Goal: Task Accomplishment & Management: Manage account settings

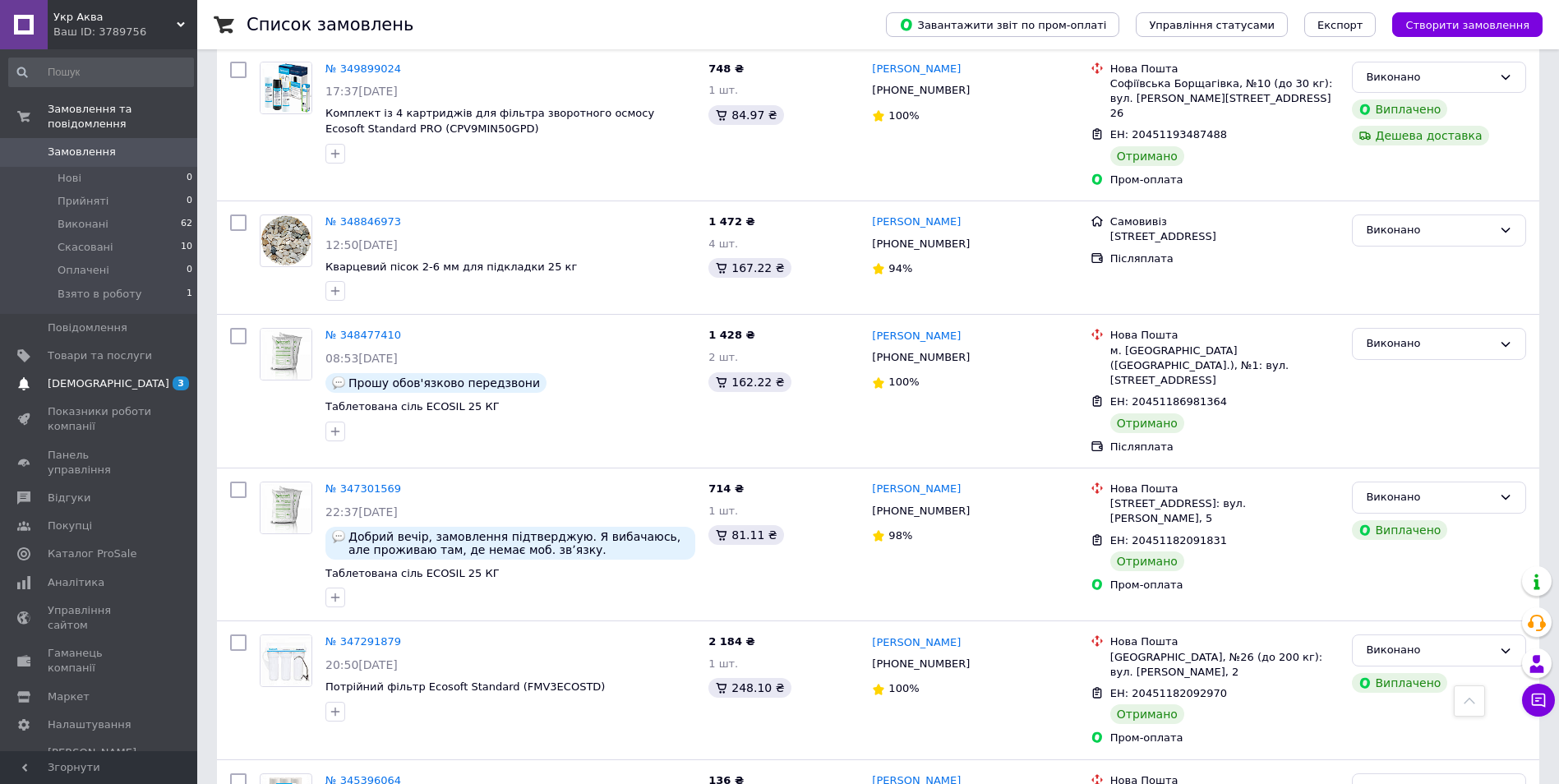
scroll to position [1068, 0]
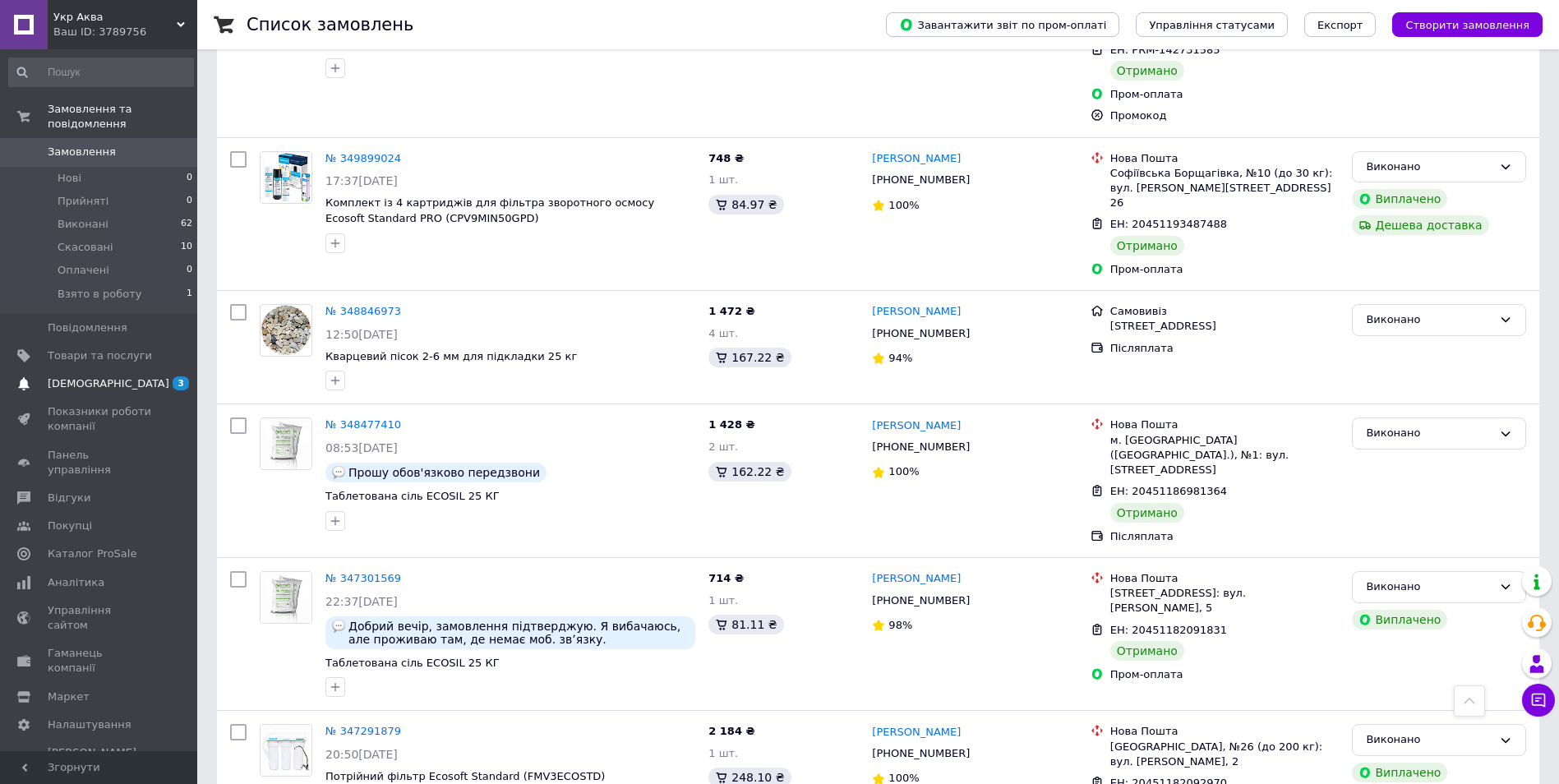
click at [44, 376] on span at bounding box center [23, 383] width 47 height 15
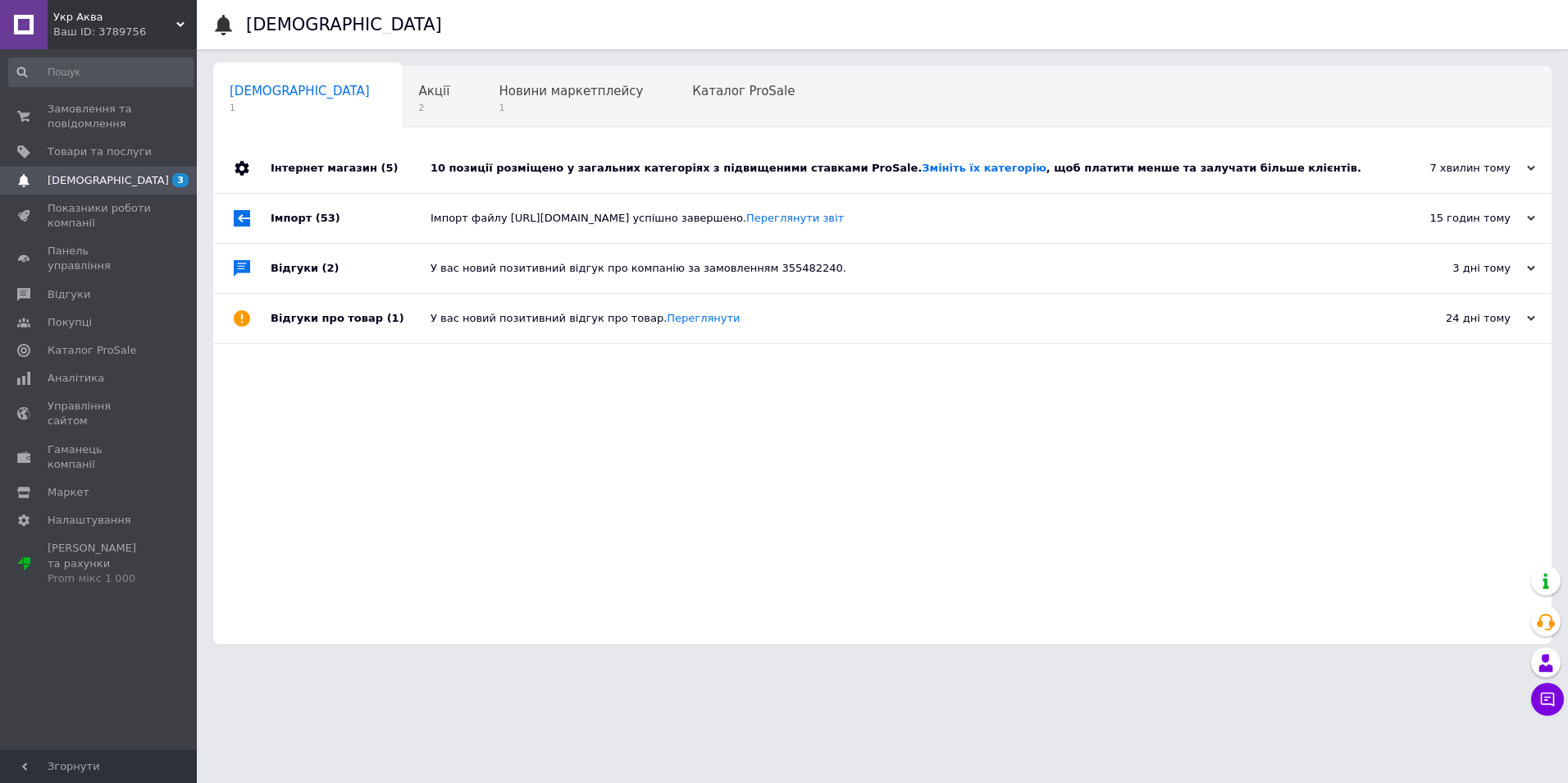
click at [1044, 177] on div "10 позиції розміщено у загальних категоріях з підвищеними ставками ProSale. Змі…" at bounding box center [900, 168] width 941 height 49
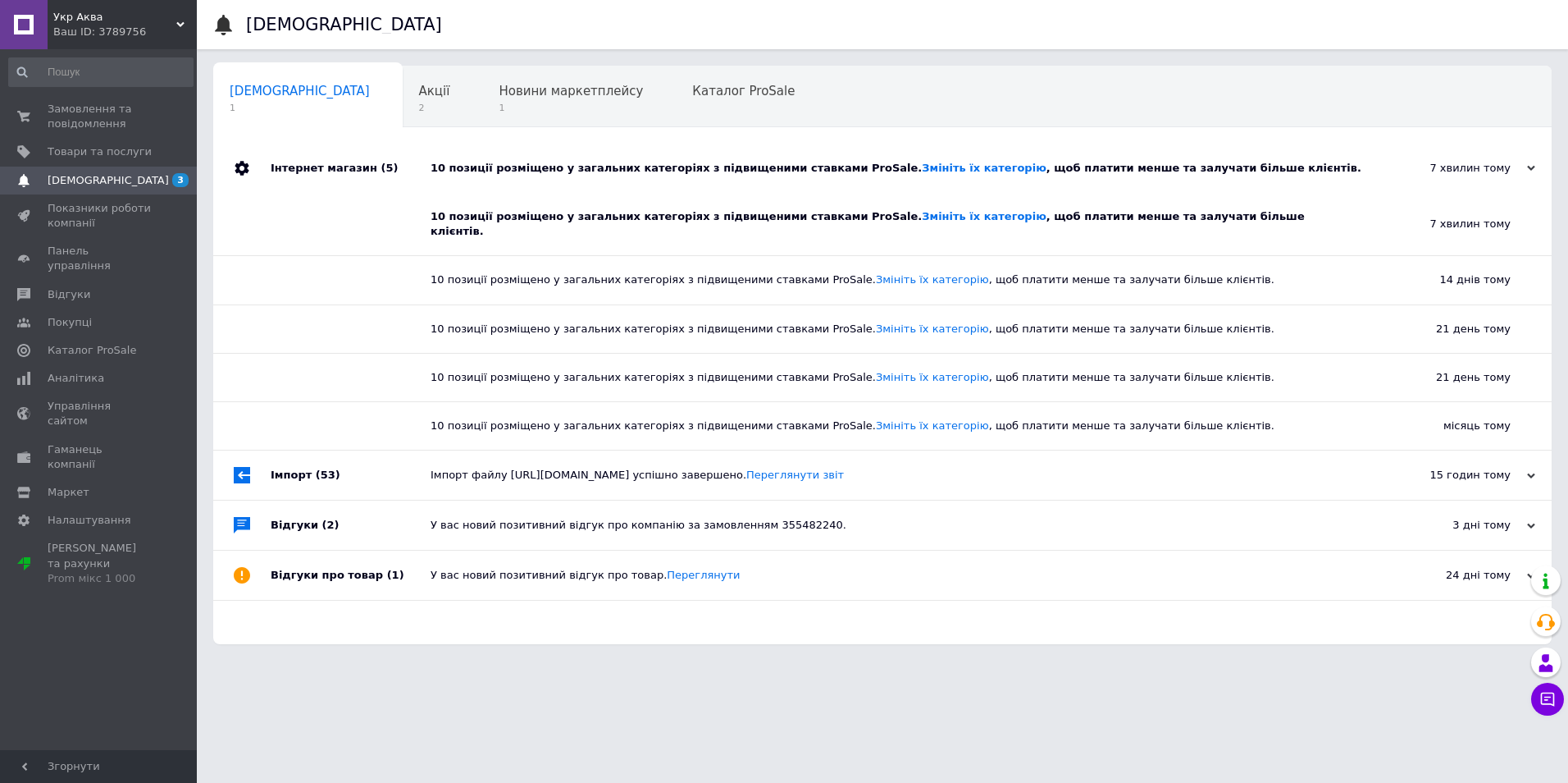
click at [1079, 219] on div "10 позиції розміщено у загальних категоріях з підвищеними ставками ProSale. Змі…" at bounding box center [888, 224] width 916 height 30
click at [419, 96] on span "Акції" at bounding box center [434, 91] width 31 height 14
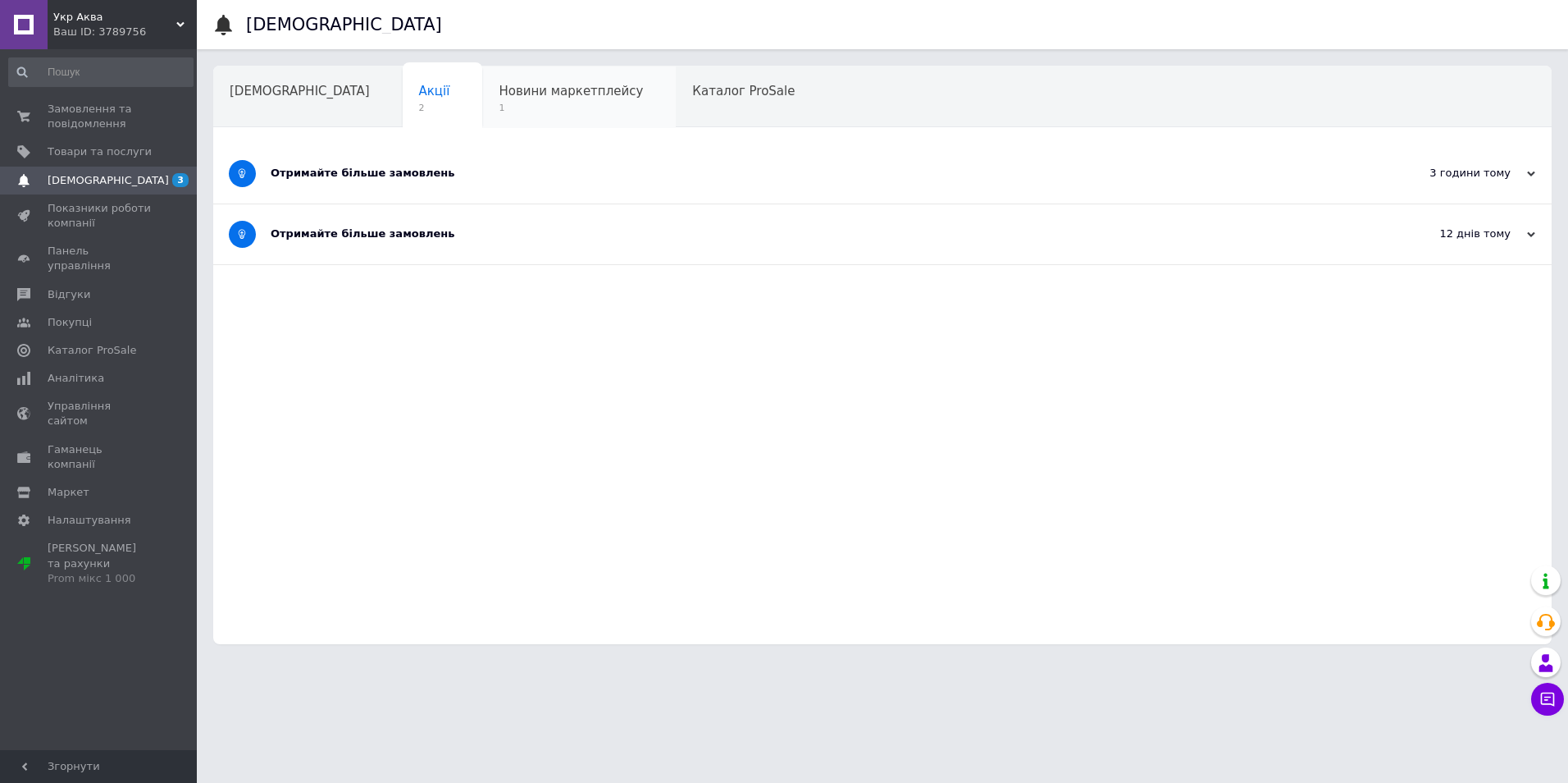
click at [499, 84] on span "Новини маркетплейсу" at bounding box center [571, 91] width 145 height 14
click at [402, 75] on div "Акції" at bounding box center [442, 98] width 80 height 63
click at [422, 173] on div "Отримайте більше замовлень" at bounding box center [820, 173] width 1100 height 14
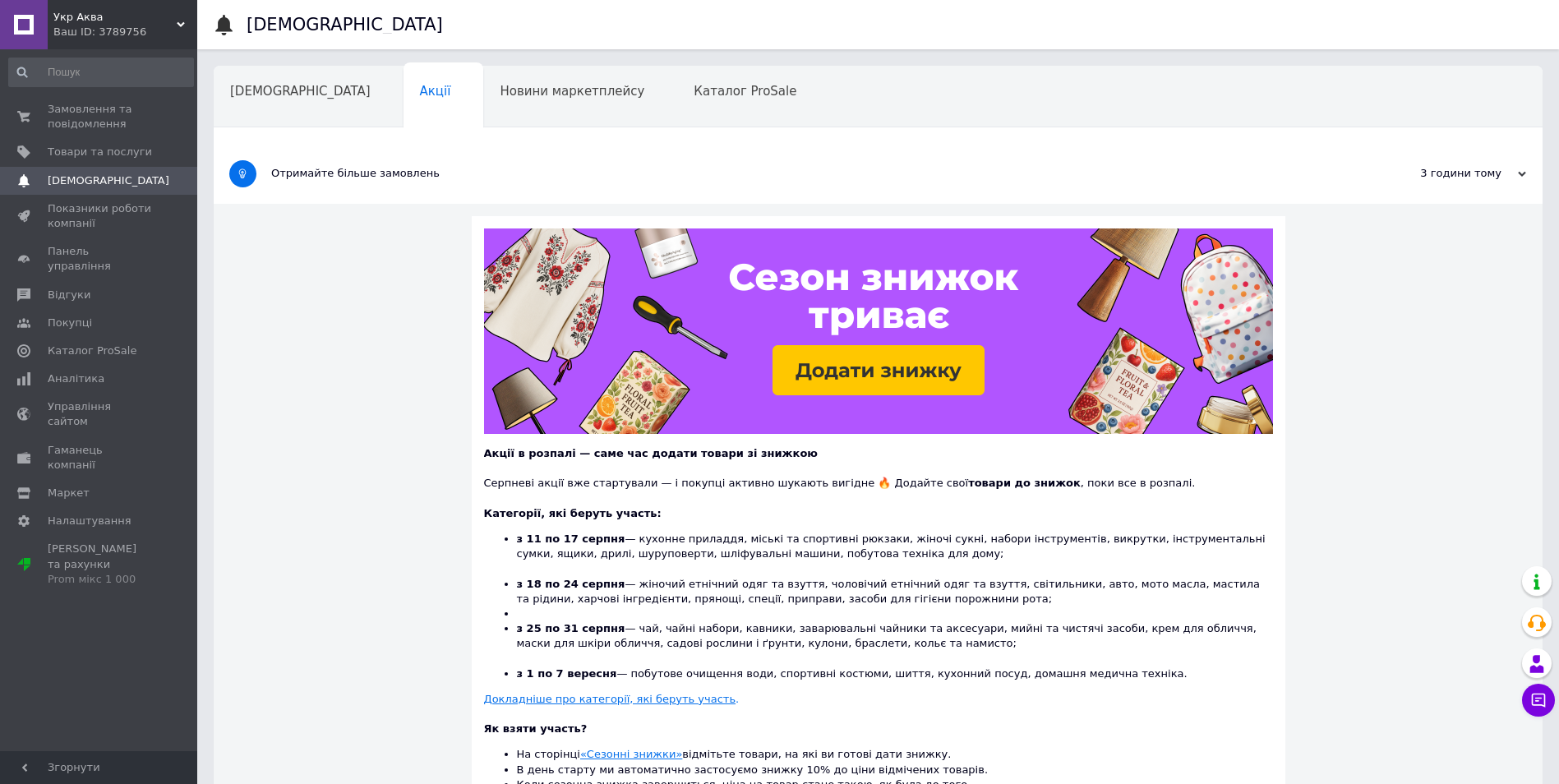
click at [303, 160] on div "Отримайте більше замовлень" at bounding box center [816, 174] width 1091 height 60
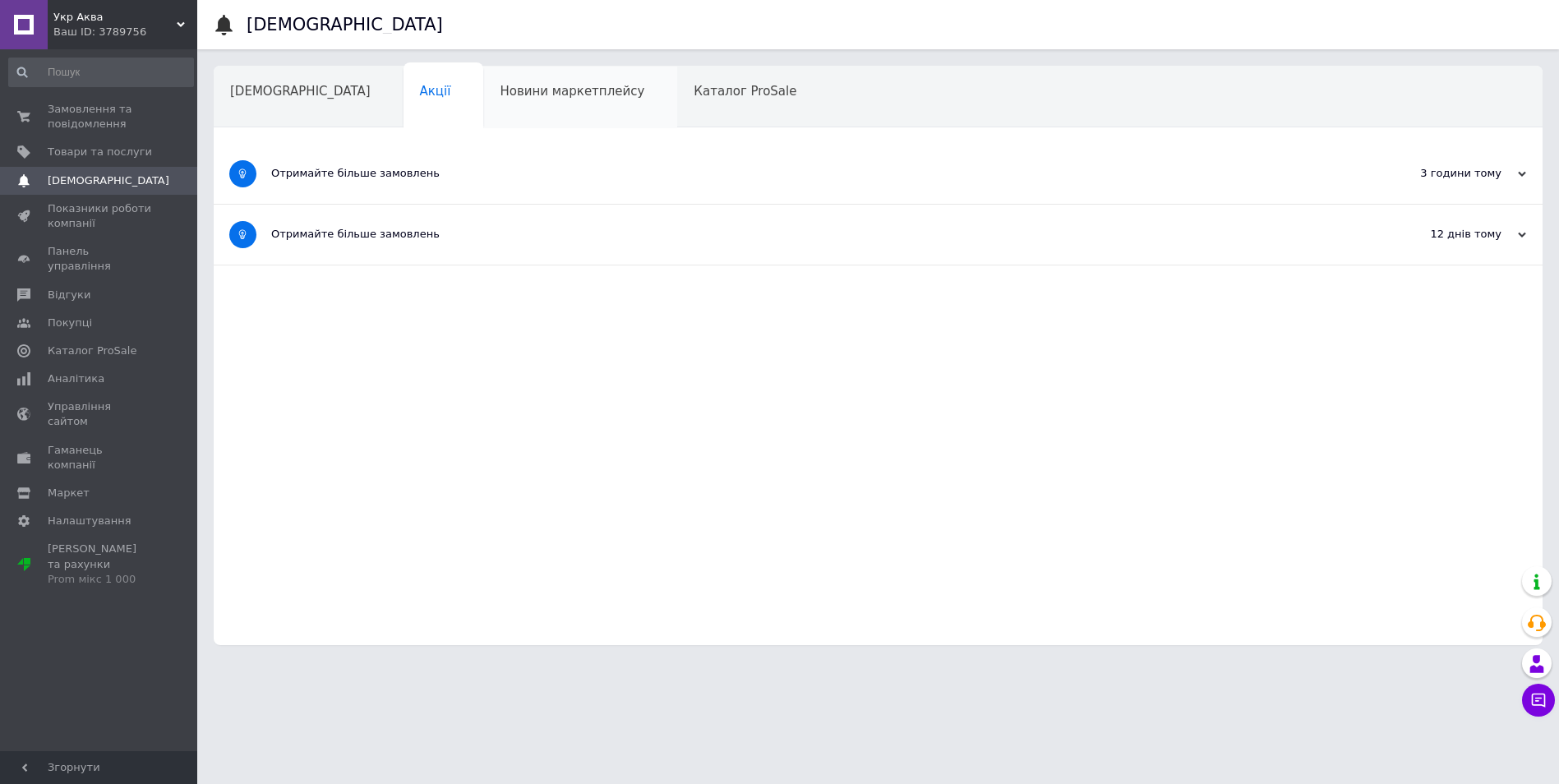
click at [484, 108] on div "Новини маркетплейсу" at bounding box center [580, 98] width 194 height 63
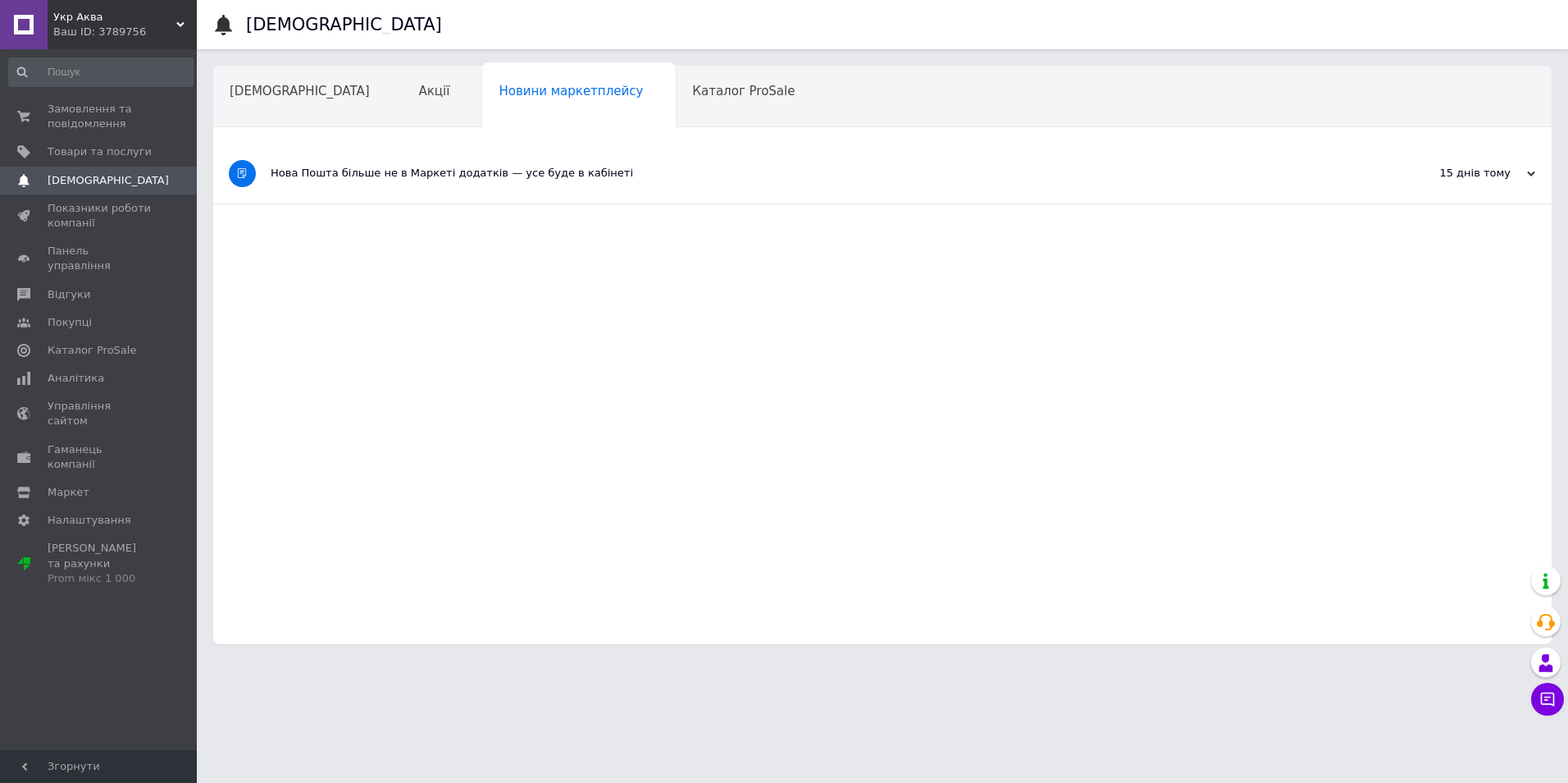
click at [440, 178] on div "Нова Пошта більше не в Маркеті додатків — усе буде в кабінеті" at bounding box center [820, 173] width 1100 height 14
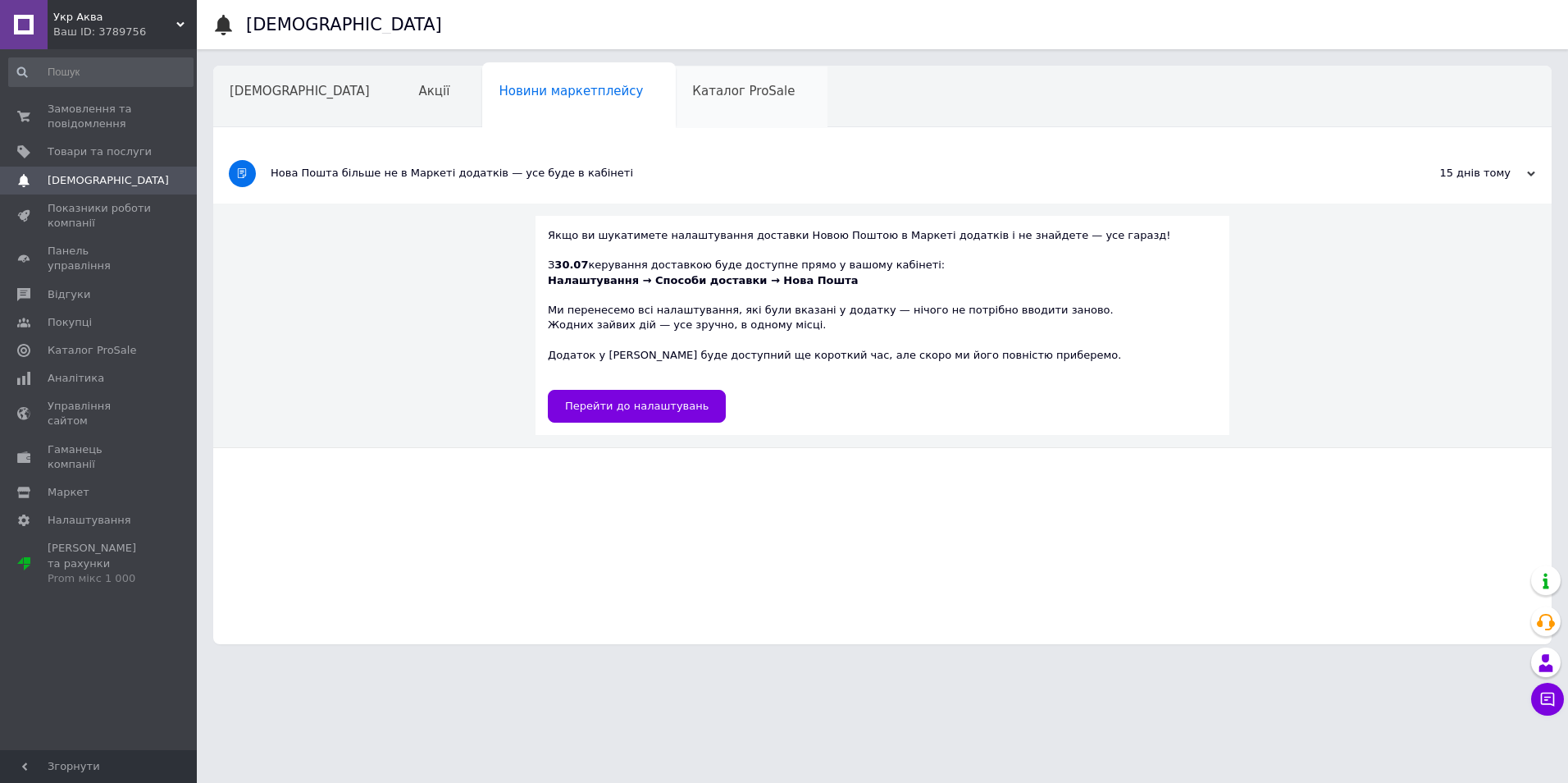
click at [692, 86] on span "Каталог ProSale" at bounding box center [743, 91] width 102 height 14
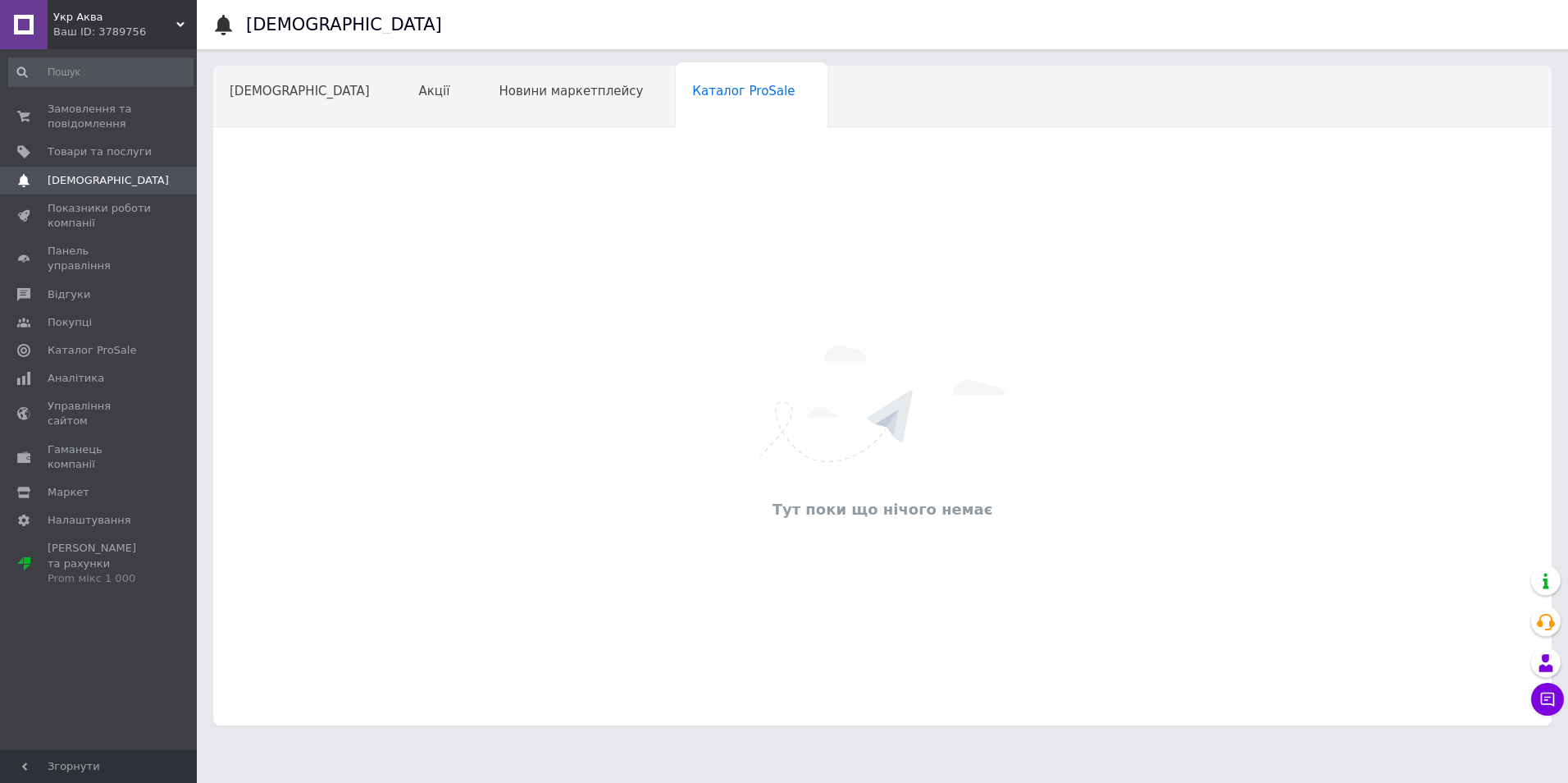
click at [393, 128] on div "Навчання та заходи" at bounding box center [303, 159] width 179 height 63
click at [493, 121] on div "Новини маркетплейсу" at bounding box center [579, 98] width 194 height 63
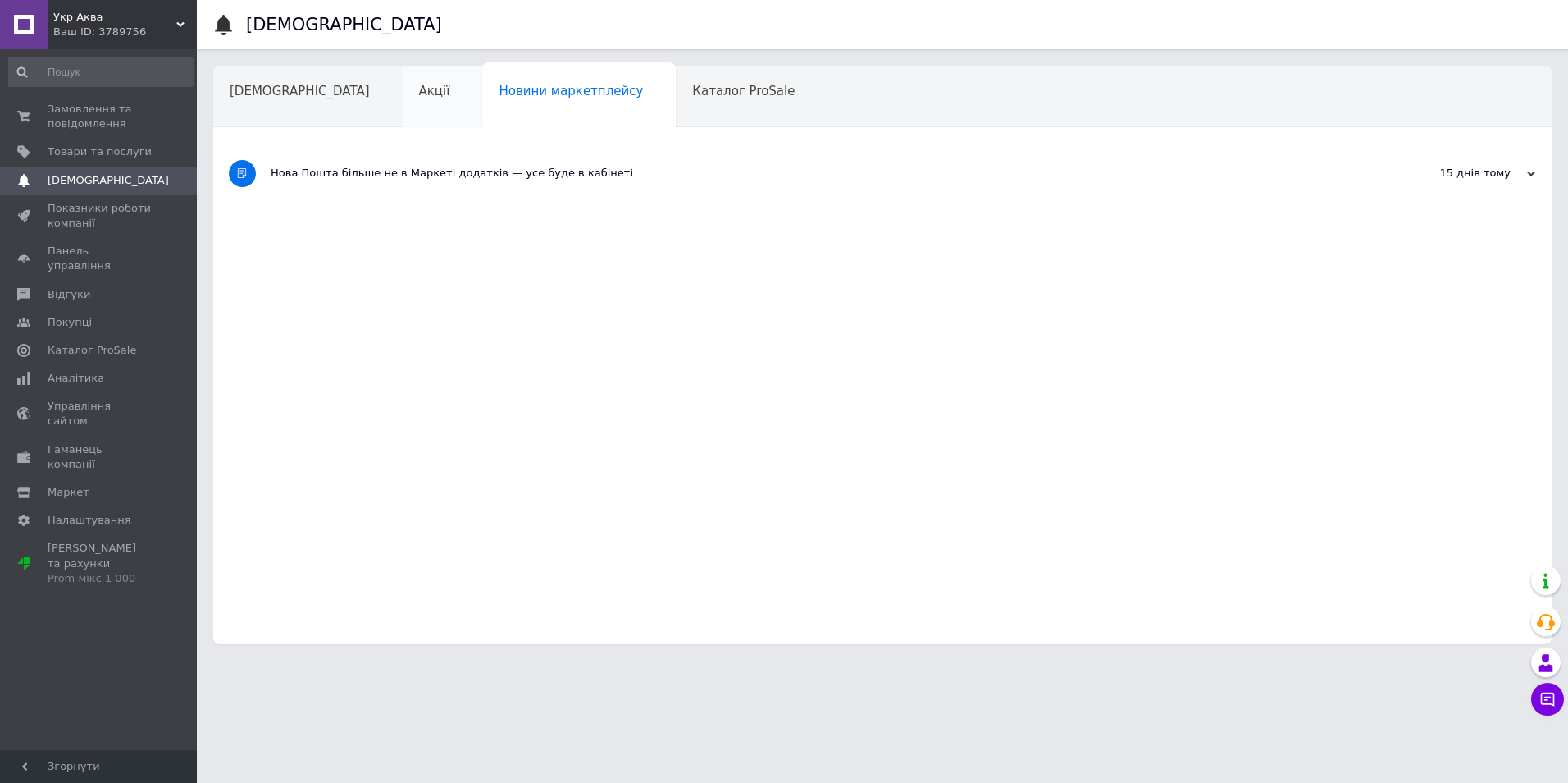
click at [402, 111] on div "Акції" at bounding box center [442, 98] width 80 height 63
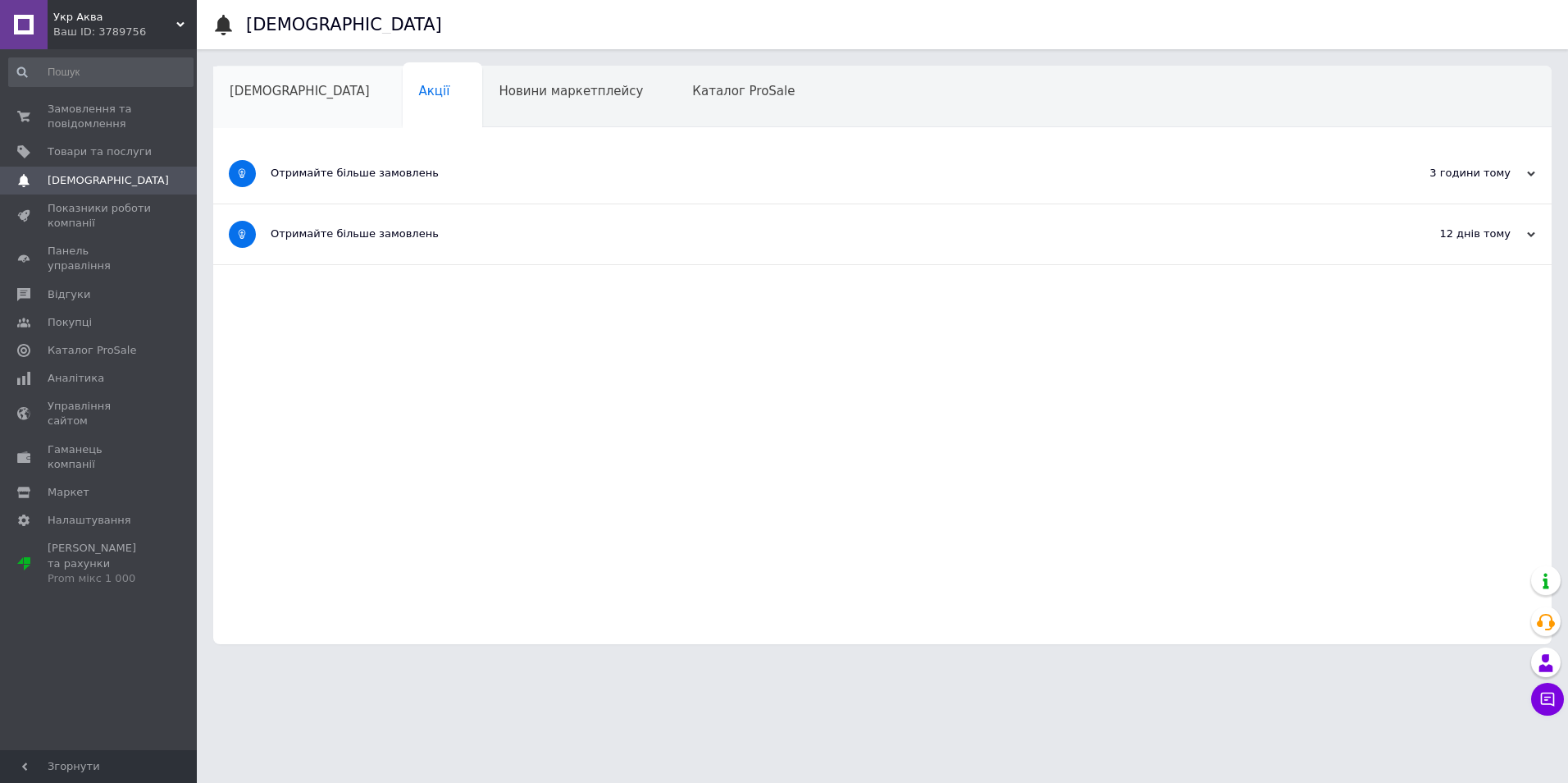
click at [279, 112] on div "[DEMOGRAPHIC_DATA]" at bounding box center [308, 98] width 189 height 63
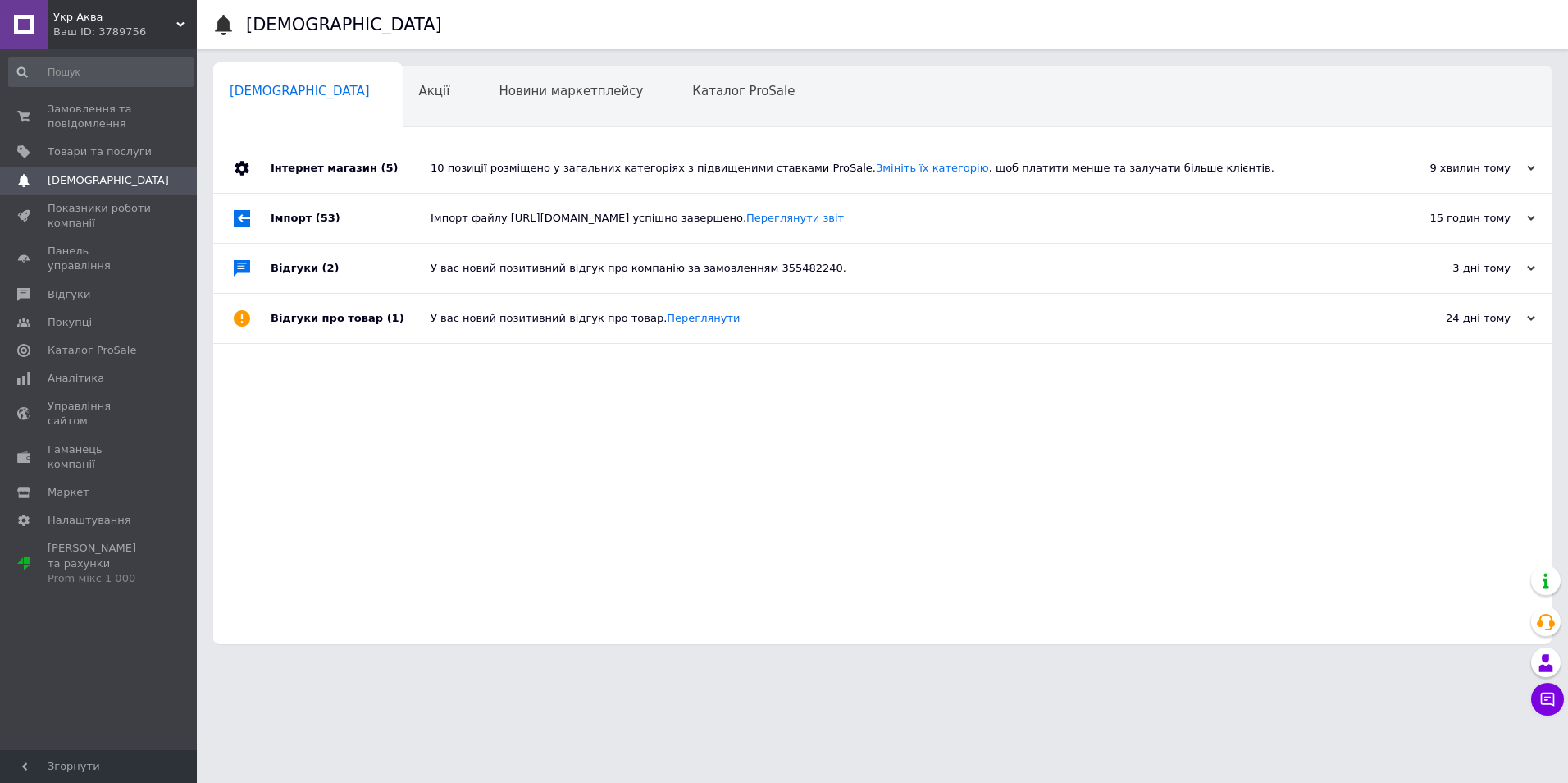
click at [436, 334] on div "У вас новий позитивний відгук про товар. [GEOGRAPHIC_DATA]" at bounding box center [900, 318] width 941 height 49
click at [680, 321] on link "Переглянути" at bounding box center [703, 318] width 73 height 13
click at [96, 173] on span "[DEMOGRAPHIC_DATA]" at bounding box center [108, 180] width 122 height 14
click at [134, 148] on span "Товари та послуги" at bounding box center [99, 152] width 104 height 14
